Goal: Information Seeking & Learning: Learn about a topic

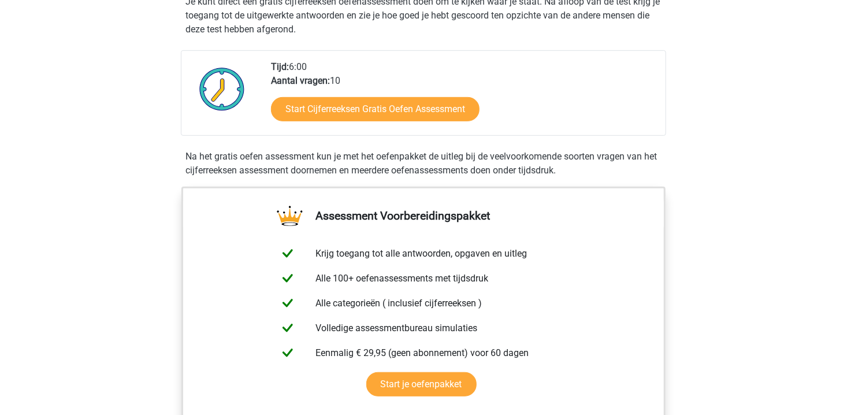
scroll to position [266, 0]
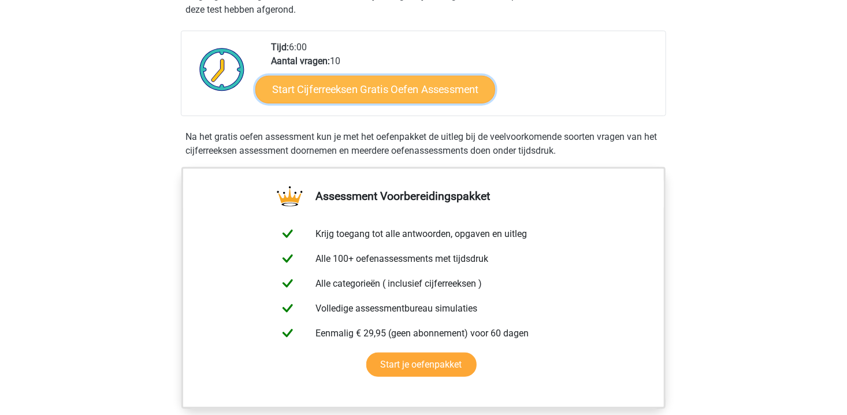
click at [384, 101] on link "Start Cijferreeksen Gratis Oefen Assessment" at bounding box center [375, 89] width 240 height 28
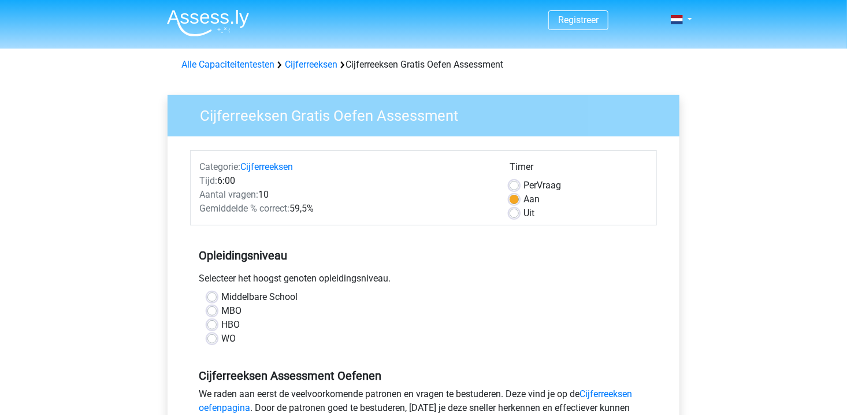
click at [523, 213] on label "Uit" at bounding box center [528, 213] width 11 height 14
click at [517, 213] on input "Uit" at bounding box center [514, 212] width 9 height 12
radio input "true"
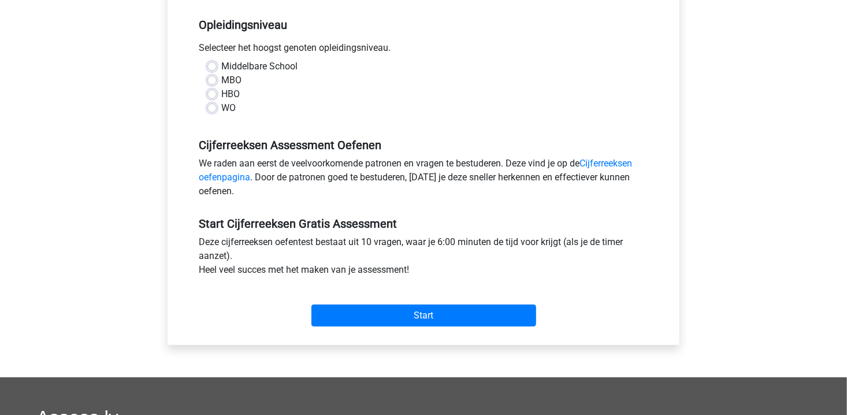
scroll to position [231, 0]
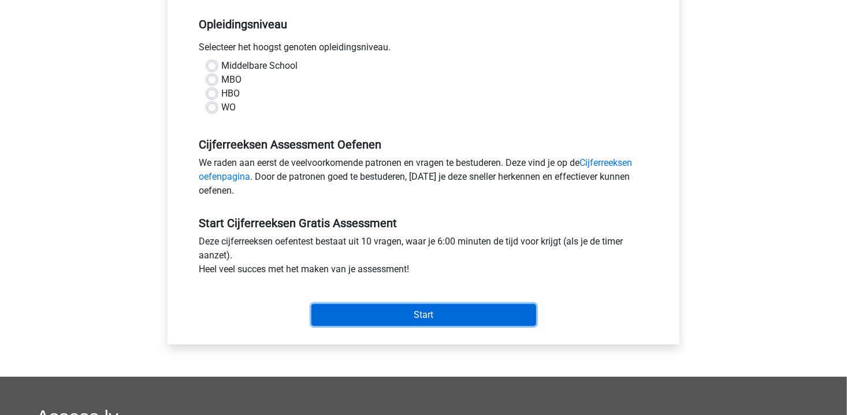
click at [440, 306] on input "Start" at bounding box center [423, 315] width 225 height 22
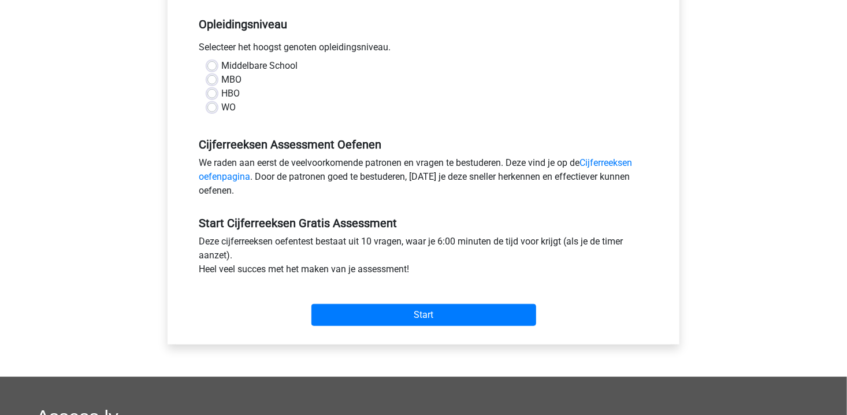
click at [326, 92] on div "HBO" at bounding box center [423, 94] width 432 height 14
click at [221, 76] on label "MBO" at bounding box center [231, 80] width 20 height 14
click at [210, 76] on input "MBO" at bounding box center [211, 79] width 9 height 12
radio input "true"
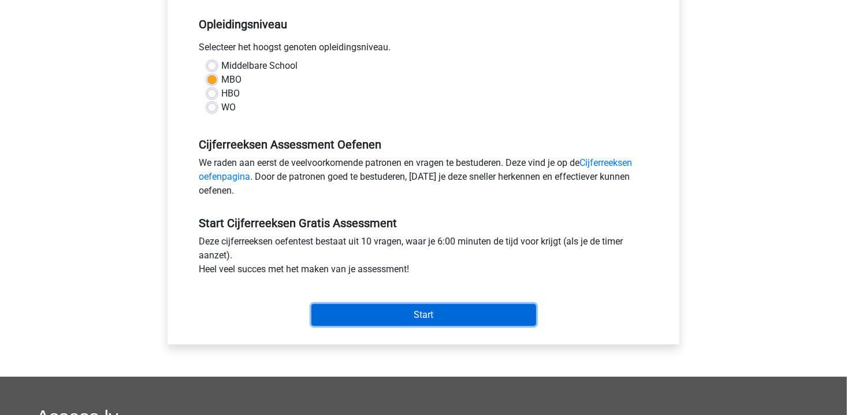
click at [412, 316] on input "Start" at bounding box center [423, 315] width 225 height 22
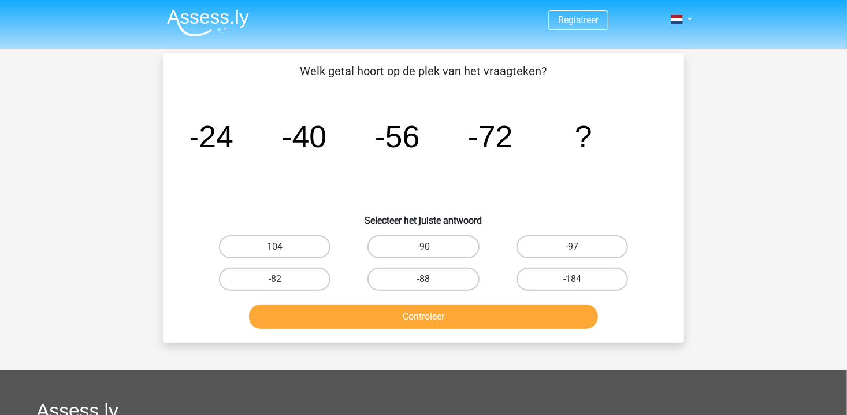
click at [437, 276] on label "-88" at bounding box center [423, 279] width 112 height 23
click at [431, 279] on input "-88" at bounding box center [428, 283] width 8 height 8
radio input "true"
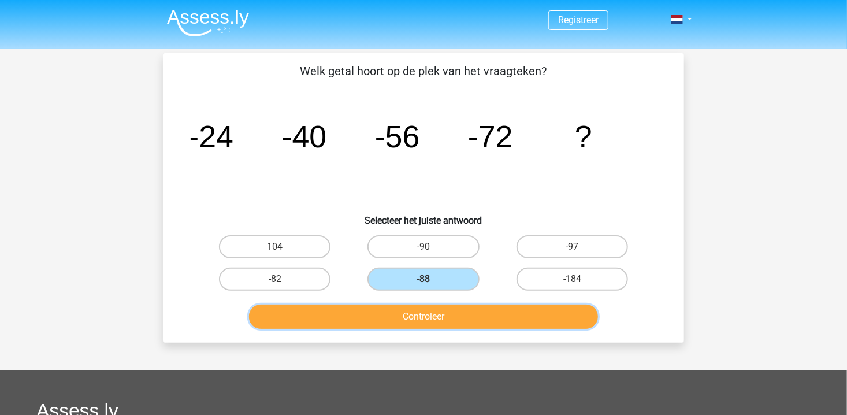
click at [436, 318] on button "Controleer" at bounding box center [424, 317] width 350 height 24
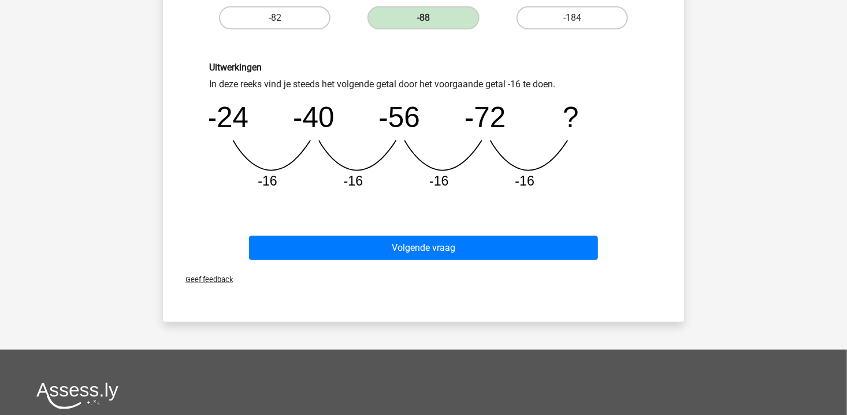
scroll to position [289, 0]
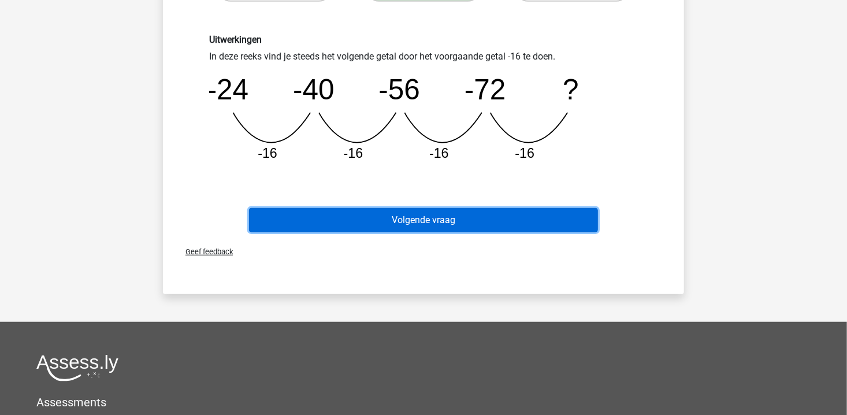
click at [438, 221] on button "Volgende vraag" at bounding box center [424, 220] width 350 height 24
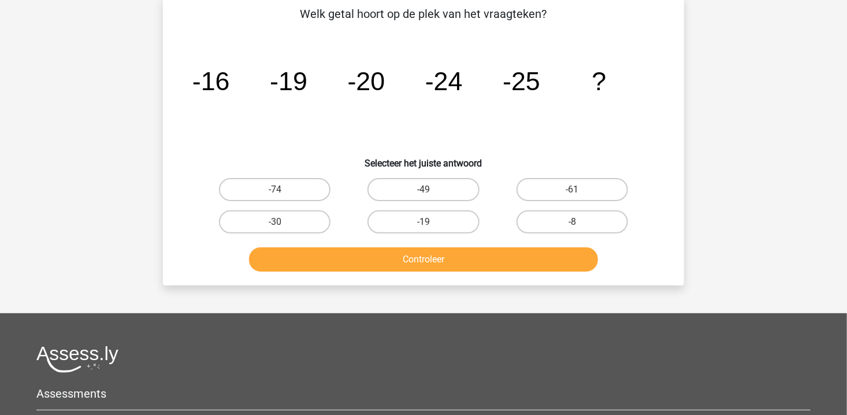
scroll to position [53, 0]
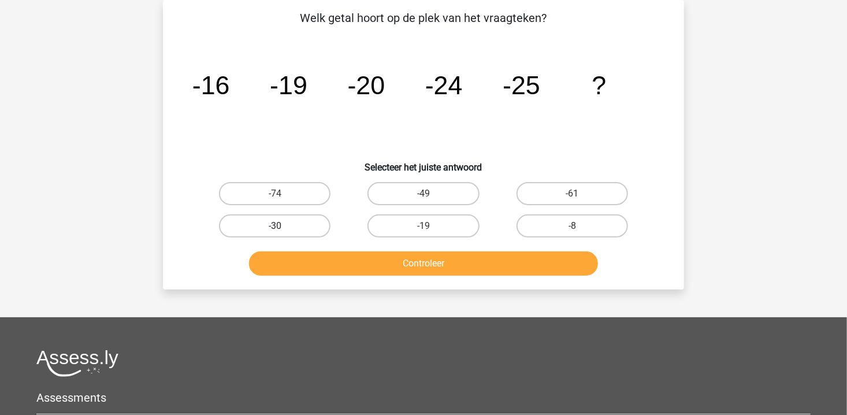
click at [278, 221] on label "-30" at bounding box center [275, 225] width 112 height 23
click at [278, 226] on input "-30" at bounding box center [279, 230] width 8 height 8
radio input "true"
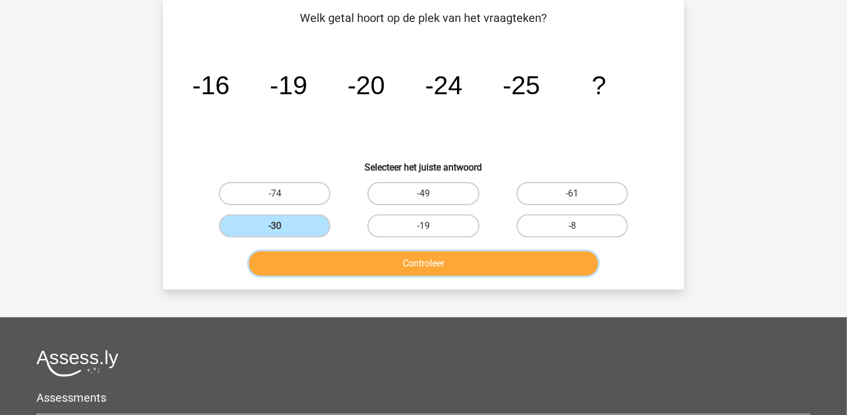
click at [327, 272] on button "Controleer" at bounding box center [424, 263] width 350 height 24
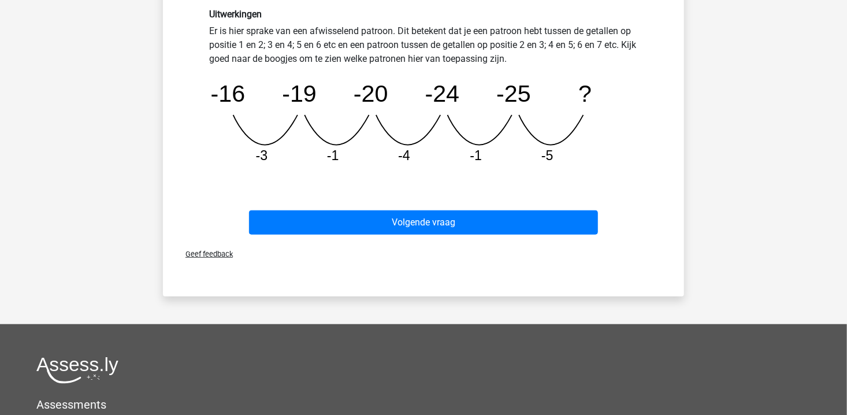
scroll to position [342, 0]
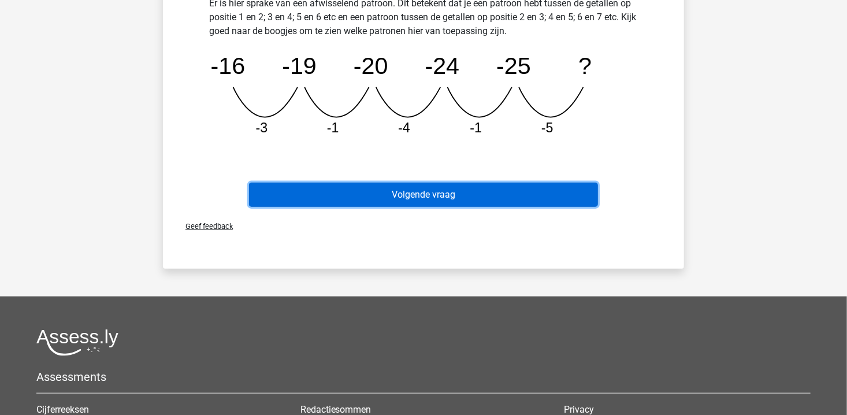
click at [418, 197] on button "Volgende vraag" at bounding box center [424, 195] width 350 height 24
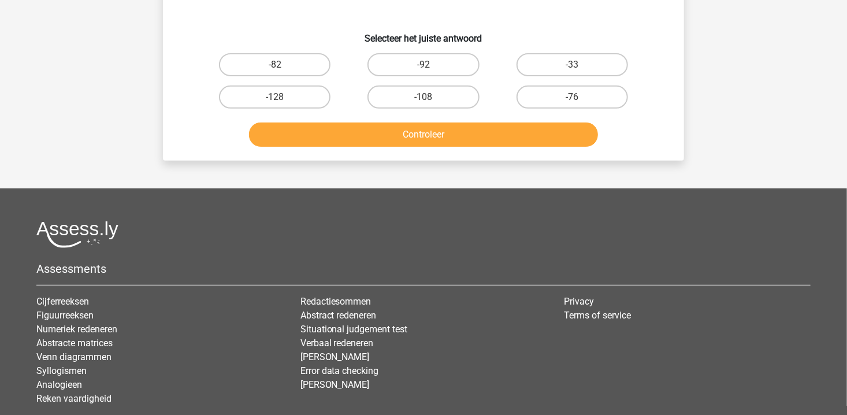
scroll to position [53, 0]
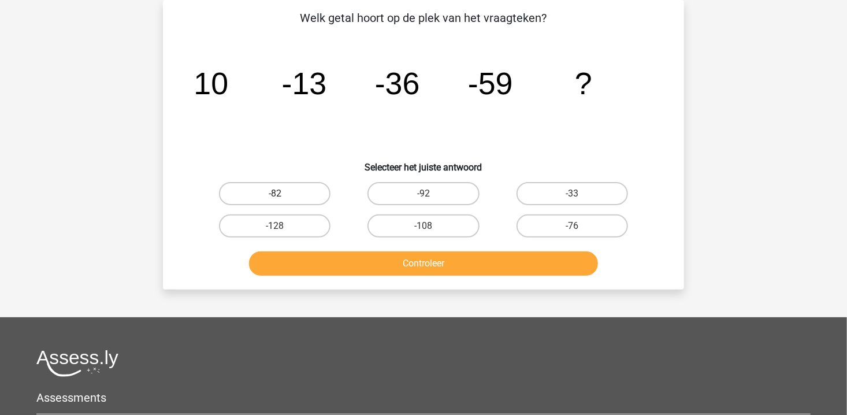
click at [287, 198] on label "-82" at bounding box center [275, 193] width 112 height 23
click at [283, 198] on input "-82" at bounding box center [279, 198] width 8 height 8
radio input "true"
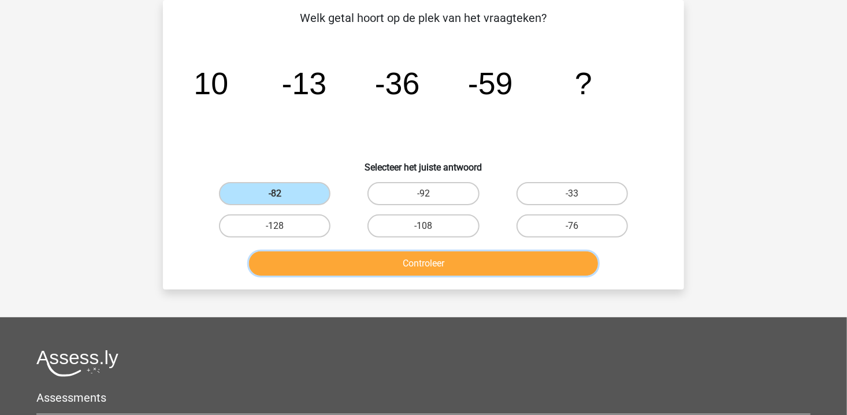
click at [380, 267] on button "Controleer" at bounding box center [424, 263] width 350 height 24
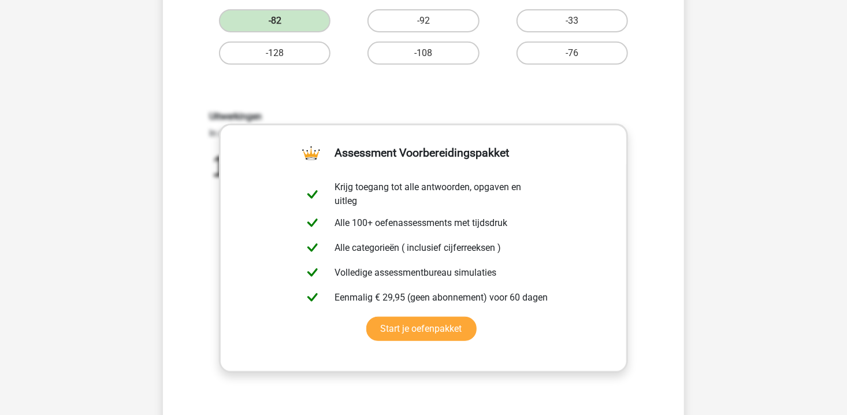
scroll to position [227, 0]
click at [651, 179] on div "Uitwerkingen In deze reeks vind je steeds het volgende getal door het voorgaand…" at bounding box center [423, 262] width 484 height 358
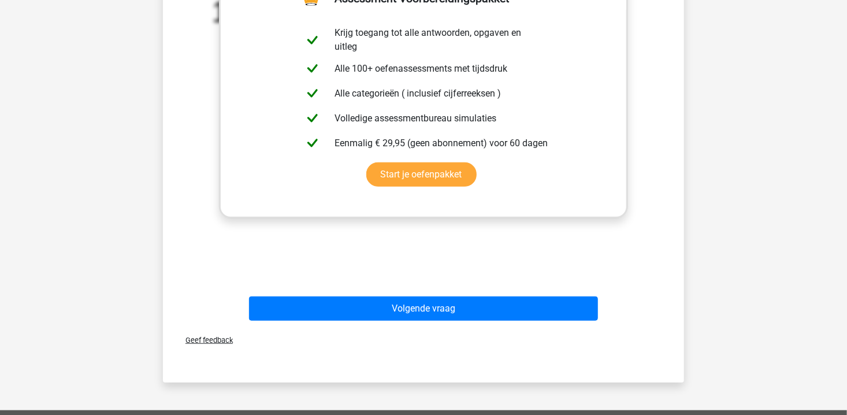
scroll to position [458, 0]
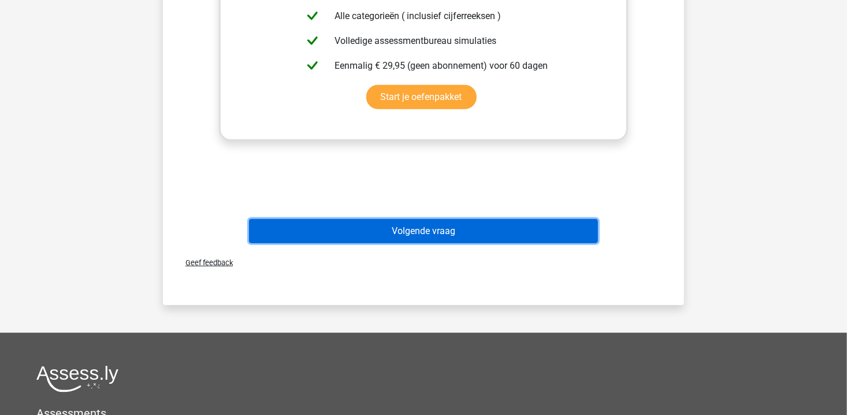
click at [510, 227] on button "Volgende vraag" at bounding box center [424, 231] width 350 height 24
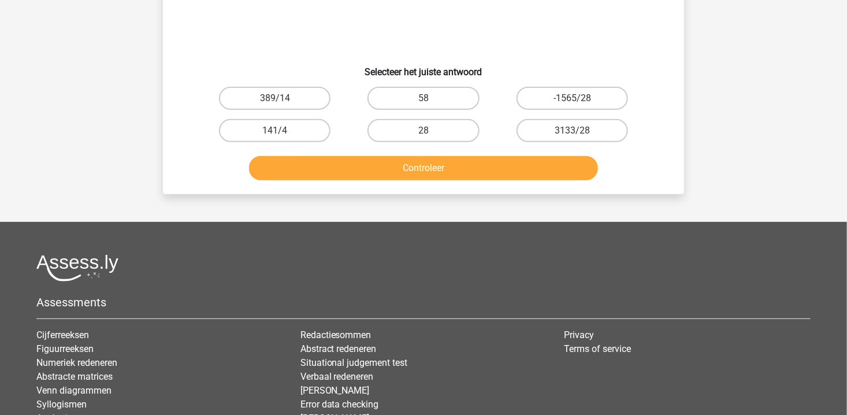
scroll to position [53, 0]
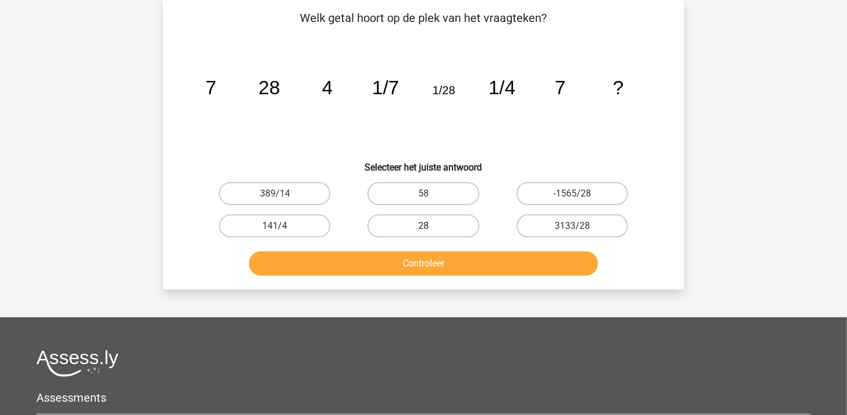
click at [415, 224] on label "28" at bounding box center [423, 225] width 112 height 23
click at [424, 226] on input "28" at bounding box center [428, 230] width 8 height 8
radio input "true"
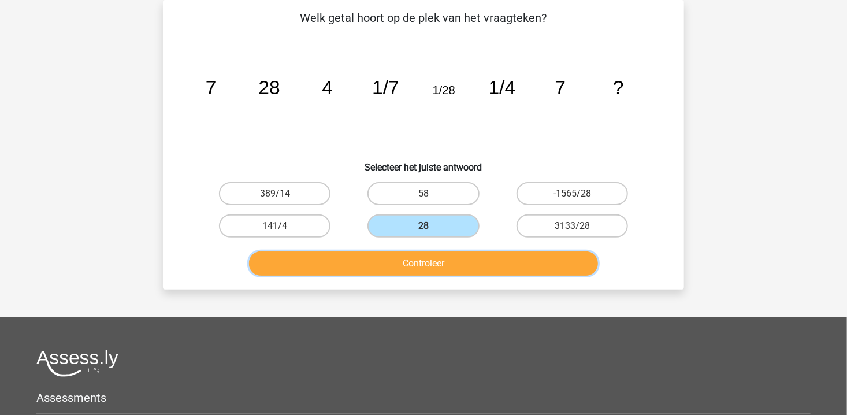
click at [426, 266] on button "Controleer" at bounding box center [424, 263] width 350 height 24
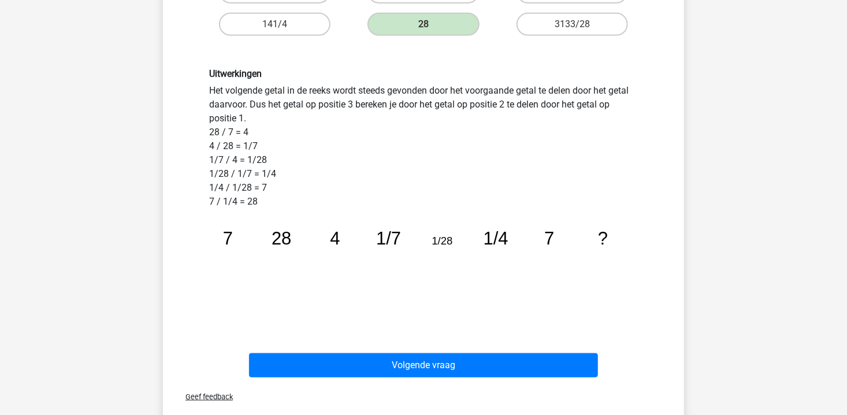
scroll to position [284, 0]
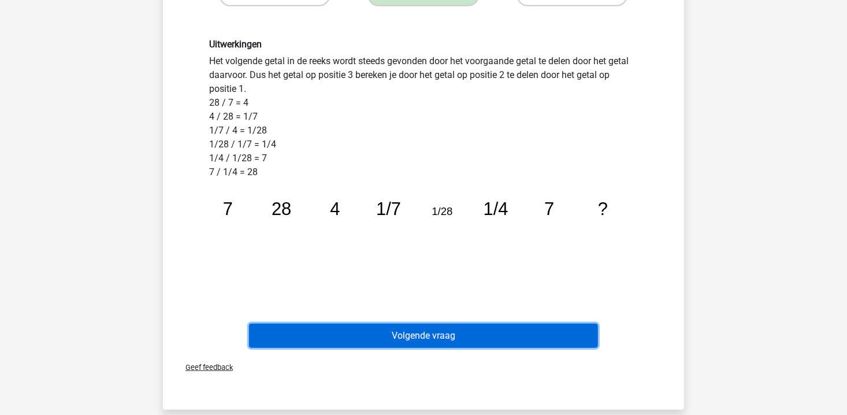
click at [423, 339] on button "Volgende vraag" at bounding box center [424, 336] width 350 height 24
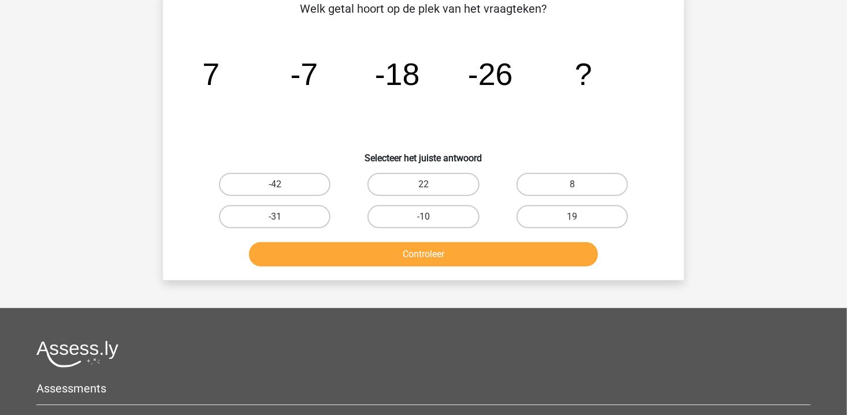
scroll to position [53, 0]
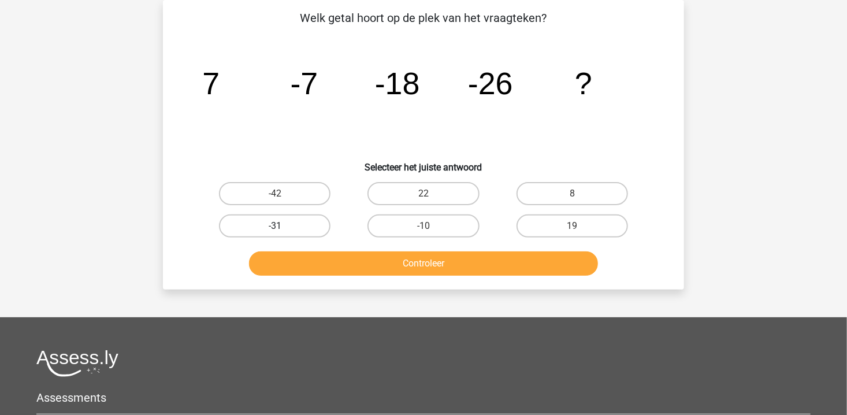
click at [273, 224] on label "-31" at bounding box center [275, 225] width 112 height 23
click at [275, 226] on input "-31" at bounding box center [279, 230] width 8 height 8
radio input "true"
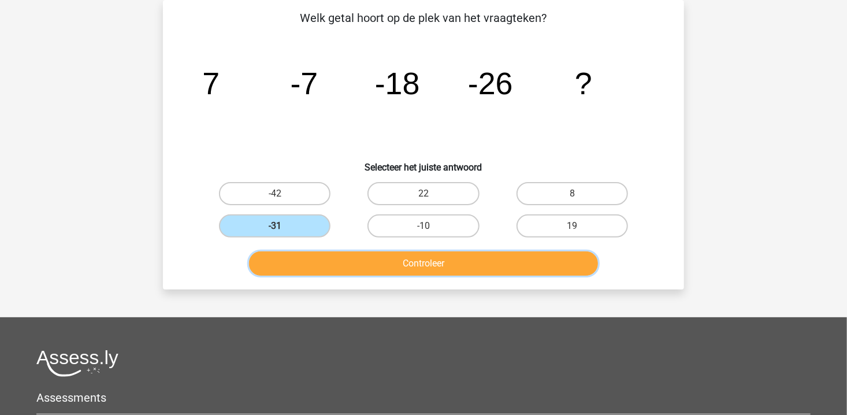
click at [338, 263] on button "Controleer" at bounding box center [424, 263] width 350 height 24
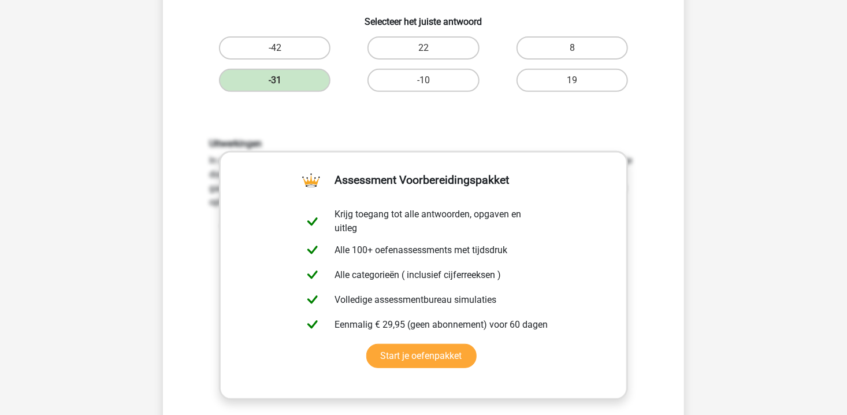
scroll to position [227, 0]
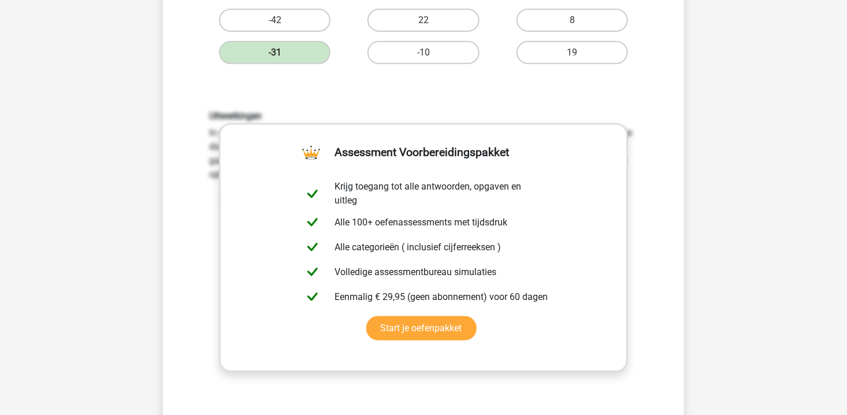
click at [733, 284] on div "Registreer Nederlands English" at bounding box center [423, 321] width 847 height 1096
click at [477, 316] on link "Start je oefenpakket" at bounding box center [421, 328] width 110 height 24
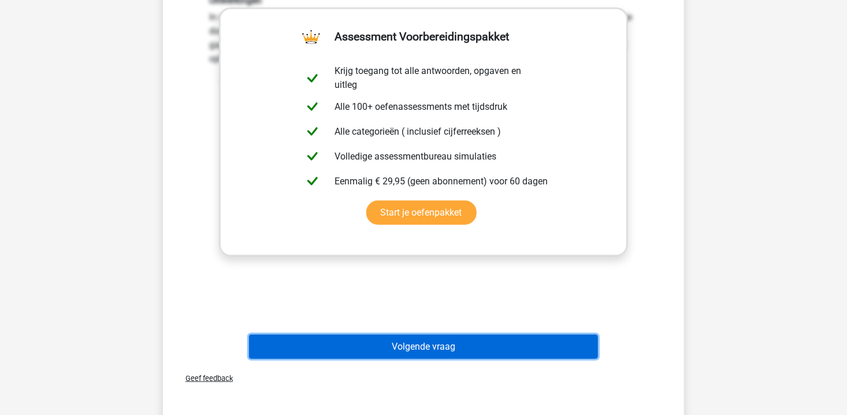
click at [439, 343] on button "Volgende vraag" at bounding box center [424, 347] width 350 height 24
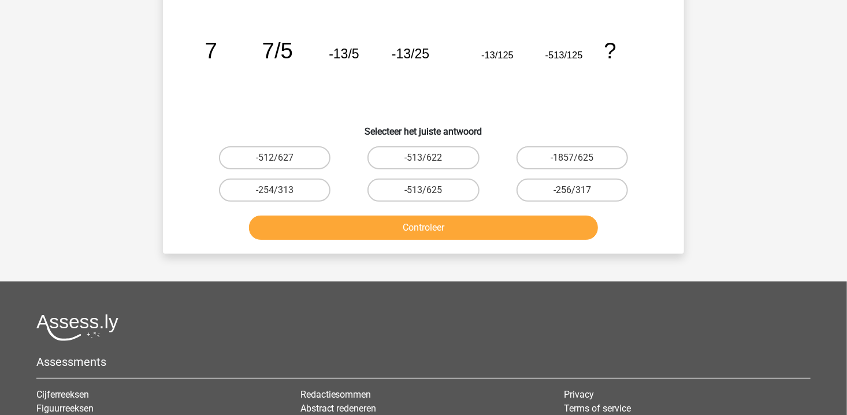
scroll to position [53, 0]
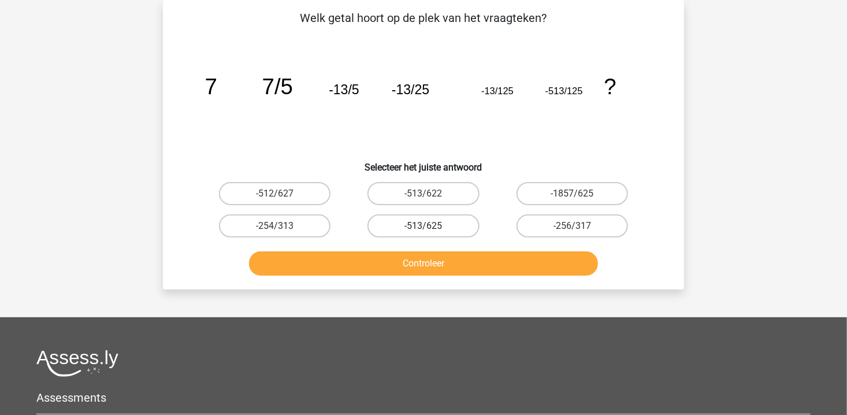
click at [453, 224] on label "-513/625" at bounding box center [423, 225] width 112 height 23
click at [431, 226] on input "-513/625" at bounding box center [428, 230] width 8 height 8
radio input "true"
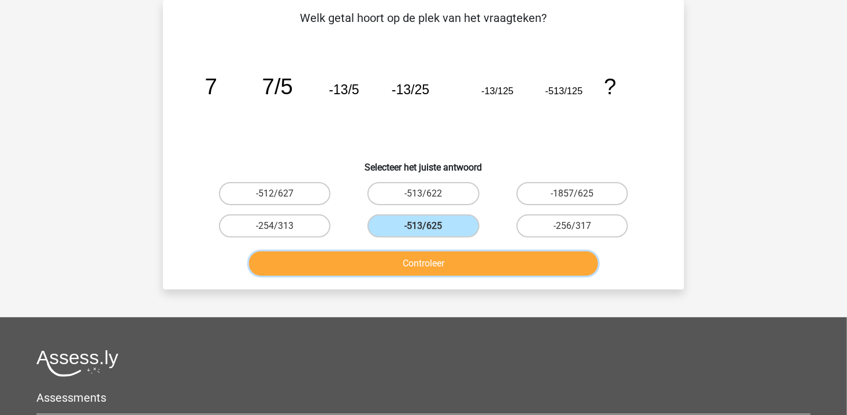
click at [447, 261] on button "Controleer" at bounding box center [424, 263] width 350 height 24
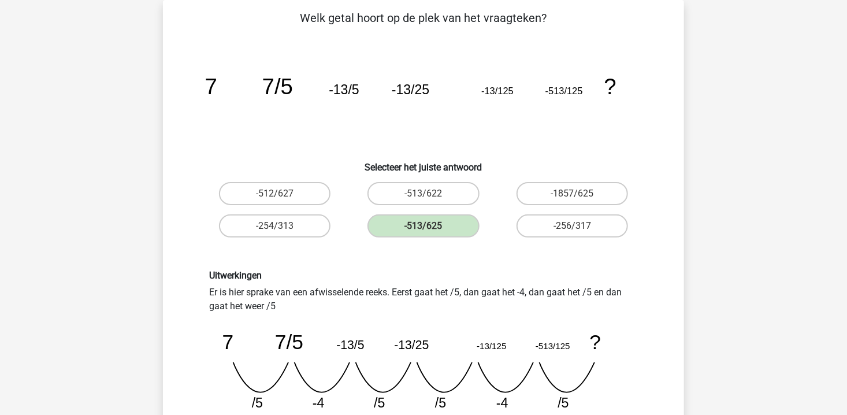
scroll to position [111, 0]
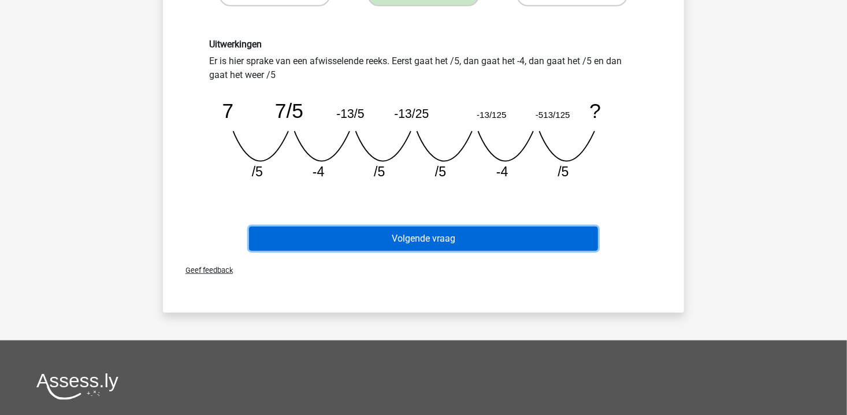
click at [420, 237] on button "Volgende vraag" at bounding box center [424, 239] width 350 height 24
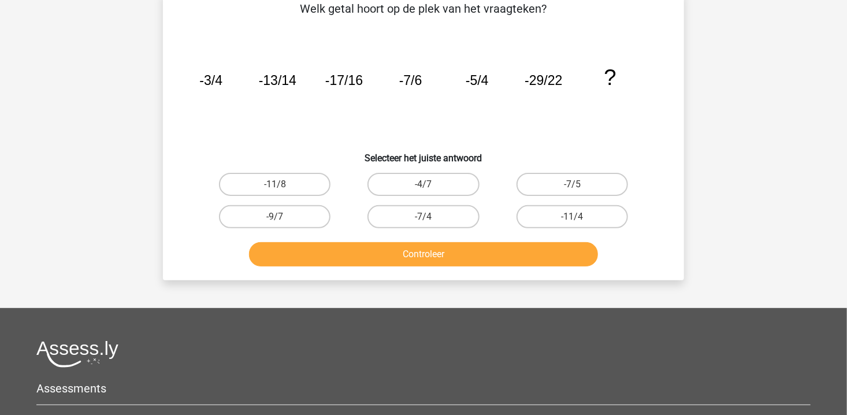
scroll to position [53, 0]
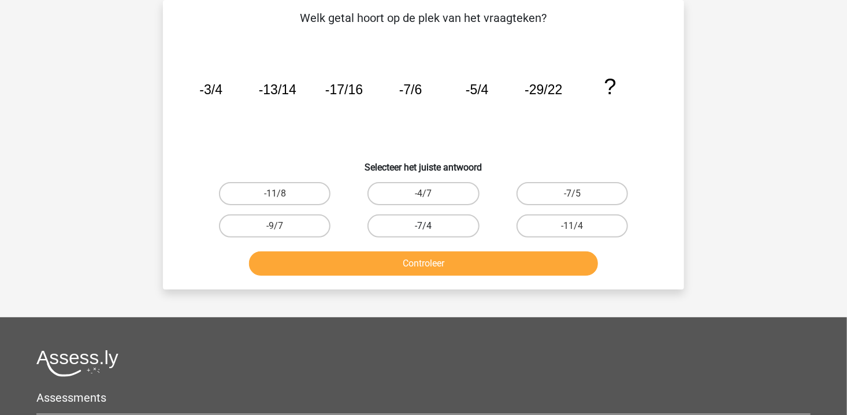
click at [424, 225] on label "-7/4" at bounding box center [423, 225] width 112 height 23
click at [424, 226] on input "-7/4" at bounding box center [428, 230] width 8 height 8
radio input "true"
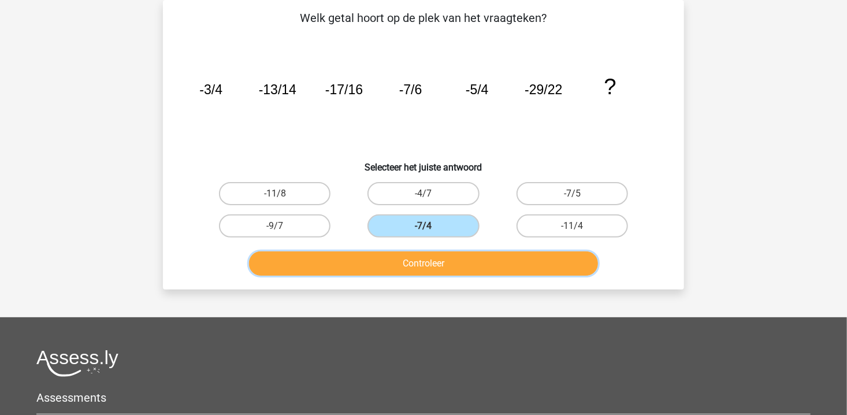
click at [431, 260] on button "Controleer" at bounding box center [424, 263] width 350 height 24
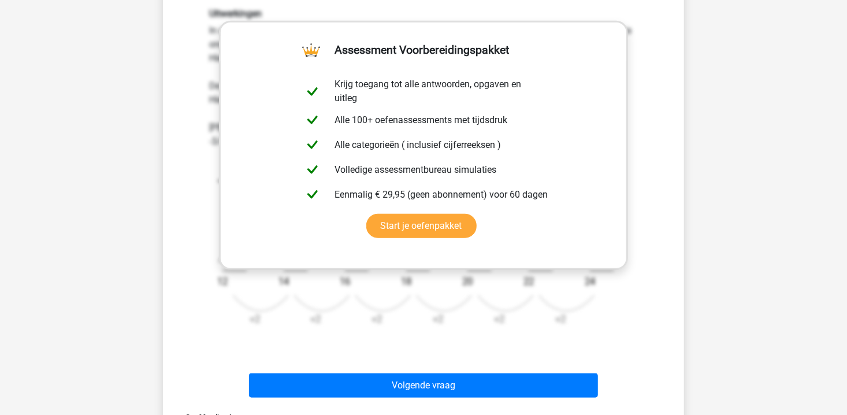
scroll to position [342, 0]
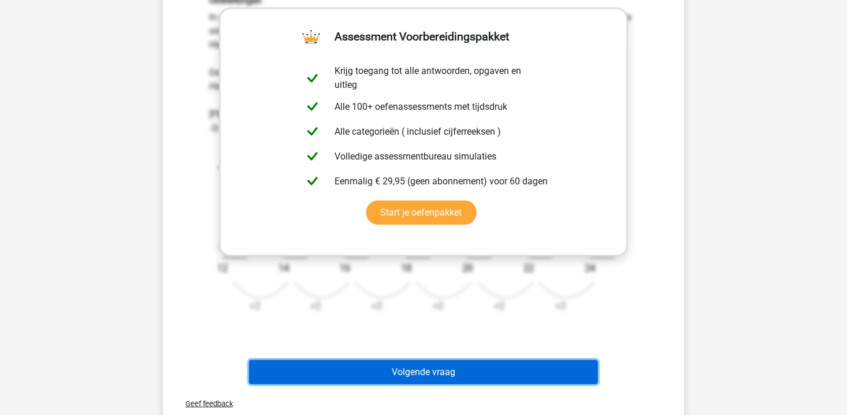
click at [497, 370] on button "Volgende vraag" at bounding box center [424, 372] width 350 height 24
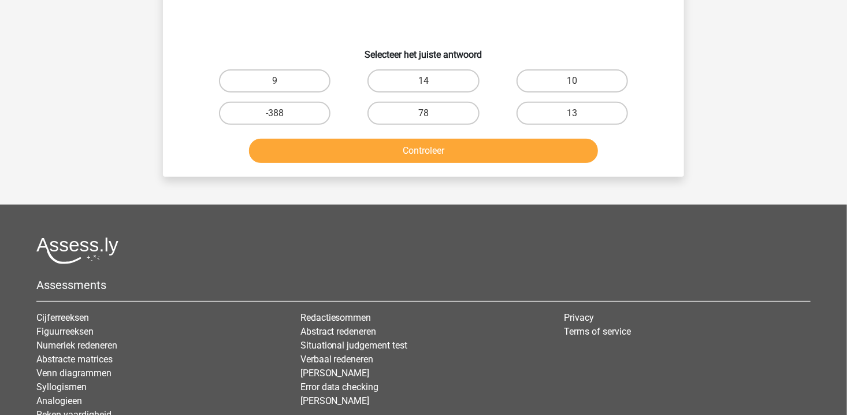
scroll to position [53, 0]
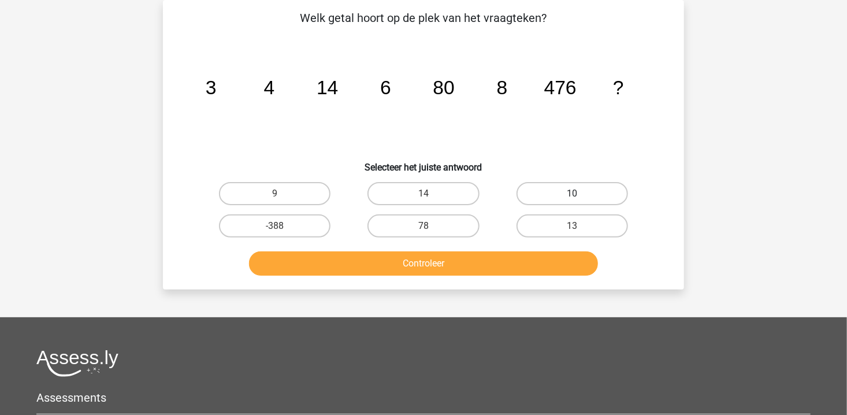
click at [588, 184] on label "10" at bounding box center [573, 193] width 112 height 23
click at [580, 194] on input "10" at bounding box center [576, 198] width 8 height 8
radio input "true"
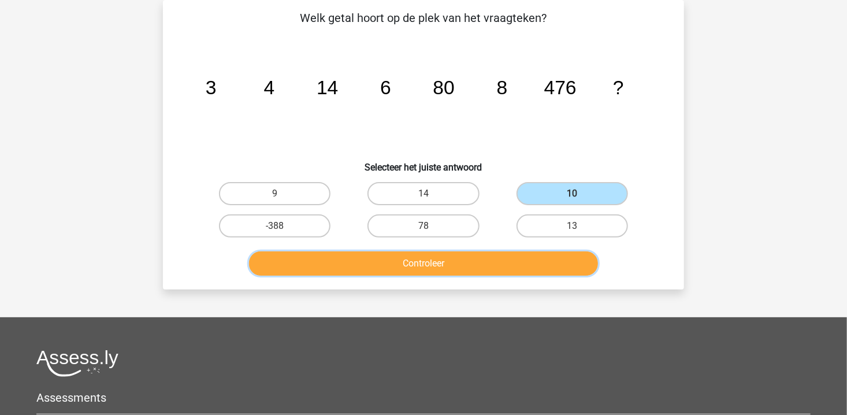
click at [534, 260] on button "Controleer" at bounding box center [424, 263] width 350 height 24
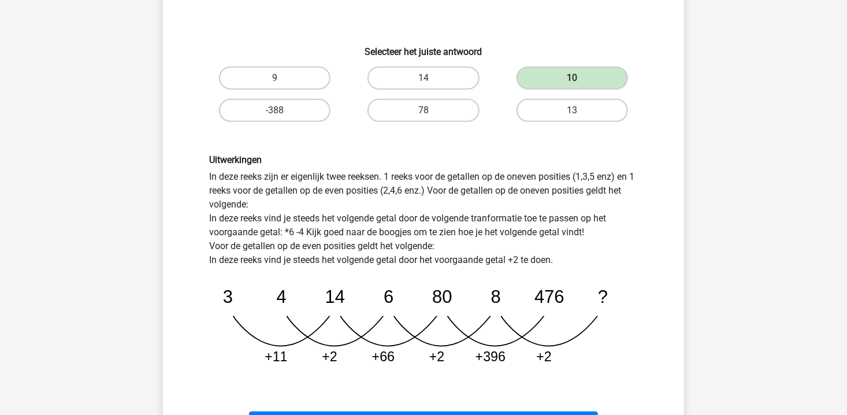
scroll to position [342, 0]
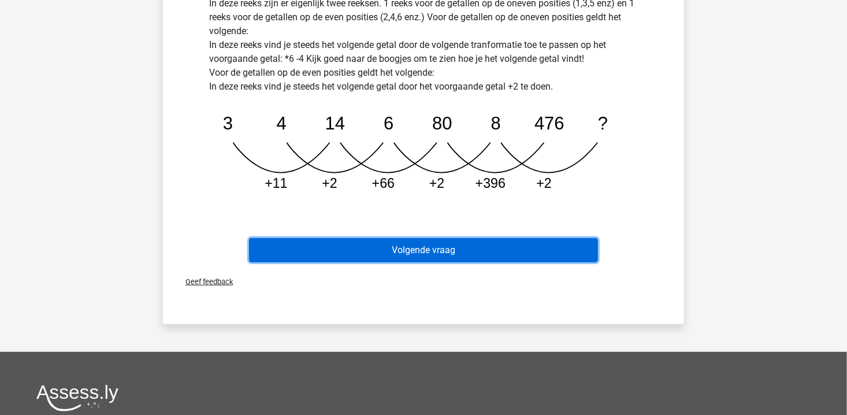
click at [436, 250] on button "Volgende vraag" at bounding box center [424, 250] width 350 height 24
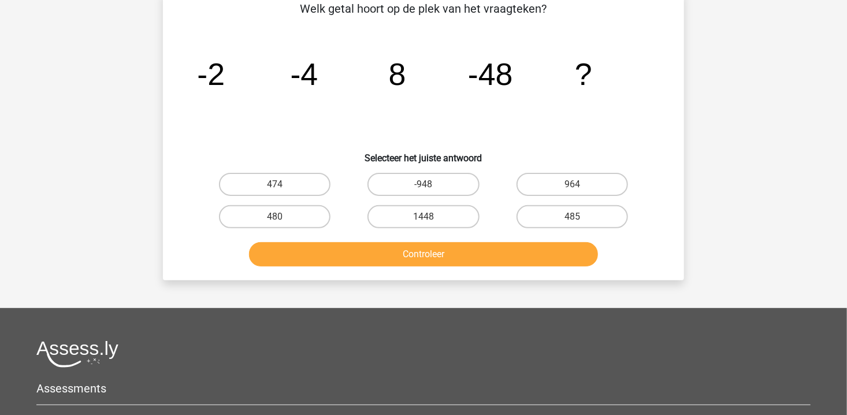
scroll to position [53, 0]
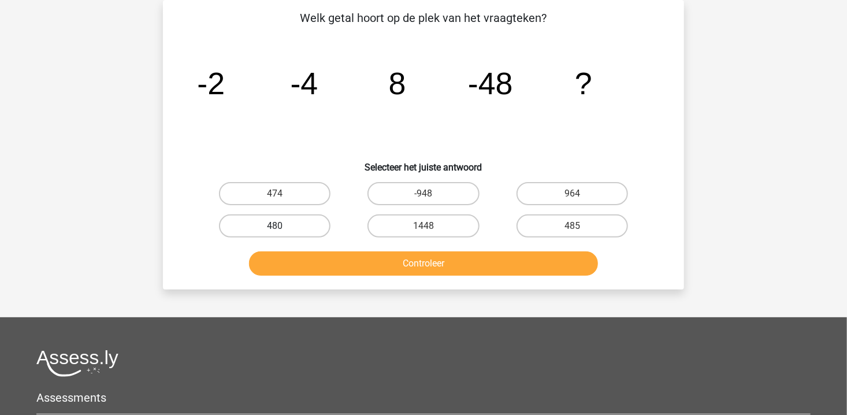
click at [280, 222] on label "480" at bounding box center [275, 225] width 112 height 23
click at [280, 226] on input "480" at bounding box center [279, 230] width 8 height 8
radio input "true"
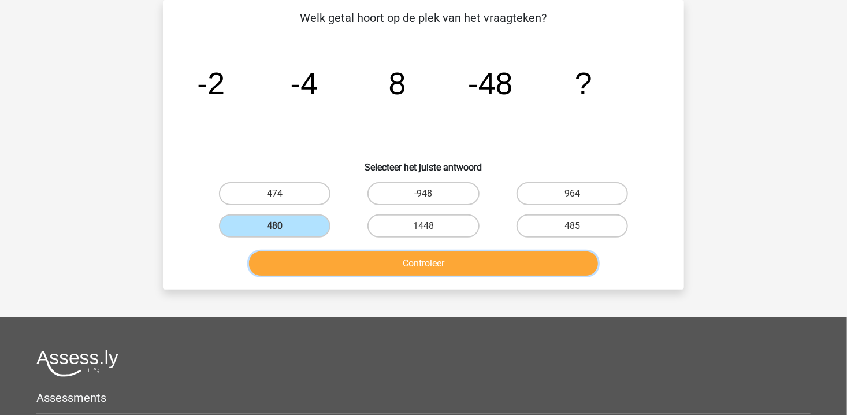
click at [449, 264] on button "Controleer" at bounding box center [424, 263] width 350 height 24
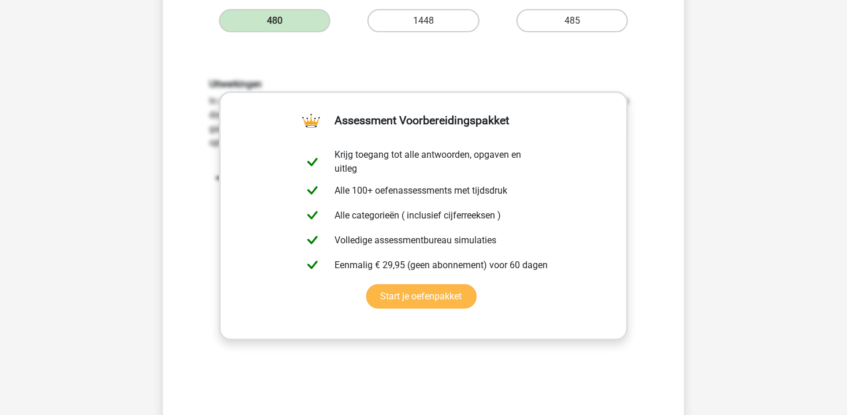
scroll to position [284, 0]
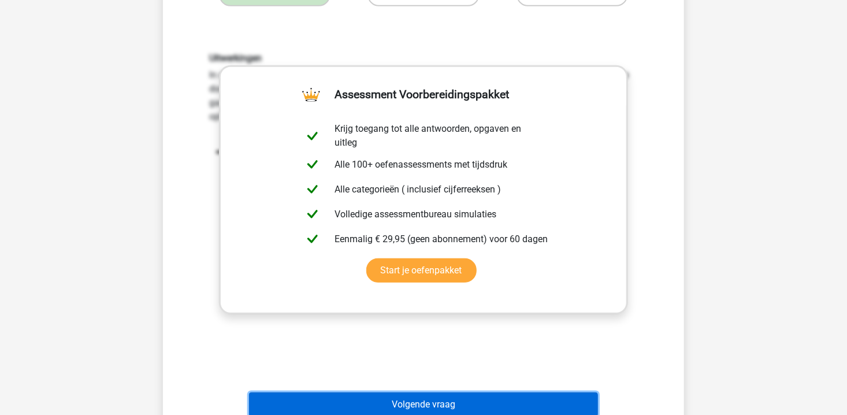
click at [503, 402] on button "Volgende vraag" at bounding box center [424, 404] width 350 height 24
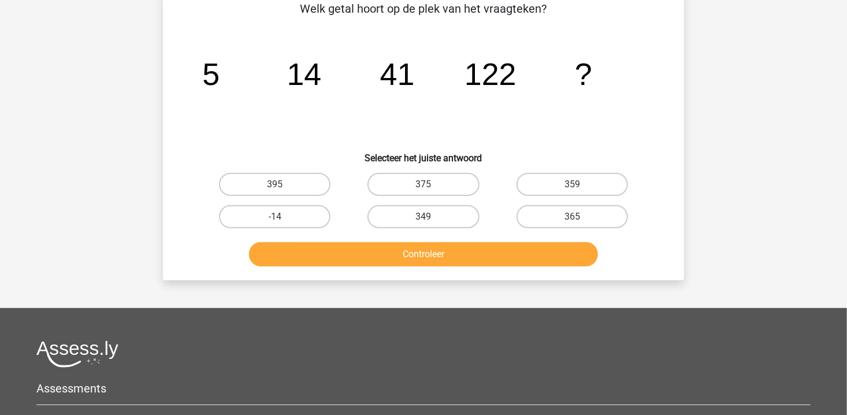
scroll to position [53, 0]
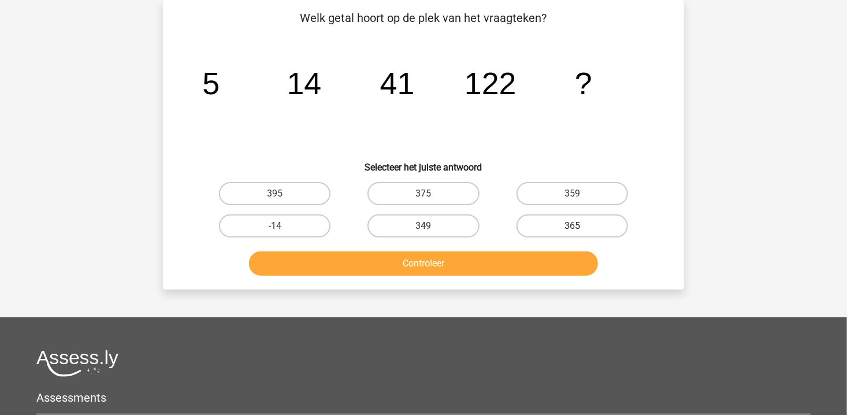
click at [592, 223] on label "365" at bounding box center [573, 225] width 112 height 23
click at [580, 226] on input "365" at bounding box center [576, 230] width 8 height 8
radio input "true"
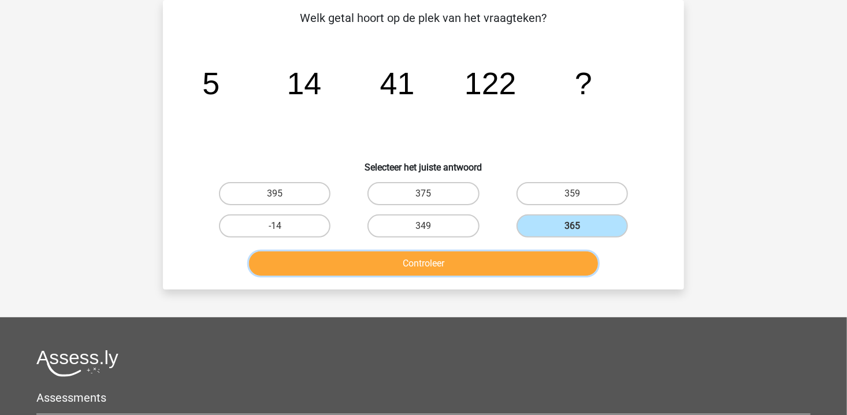
click at [511, 265] on button "Controleer" at bounding box center [424, 263] width 350 height 24
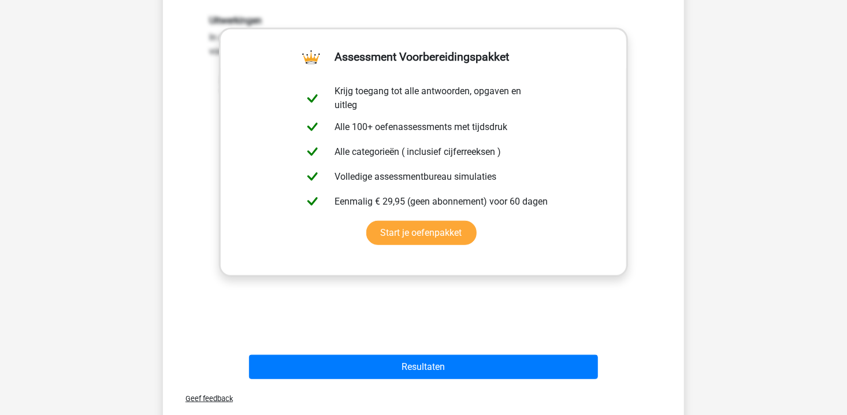
scroll to position [342, 0]
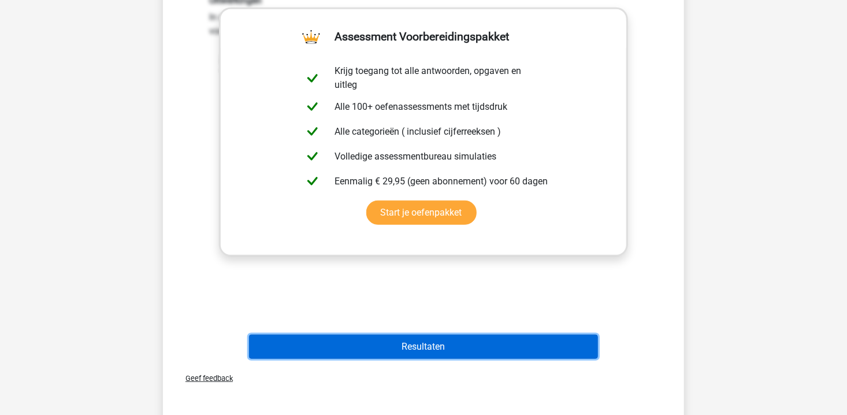
click at [463, 348] on button "Resultaten" at bounding box center [424, 347] width 350 height 24
